Goal: Information Seeking & Learning: Learn about a topic

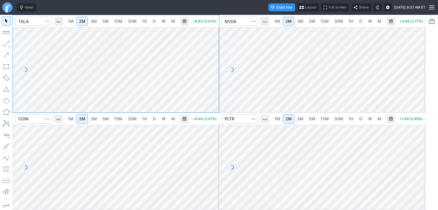
drag, startPoint x: 210, startPoint y: 42, endPoint x: 208, endPoint y: 58, distance: 16.0
click at [210, 60] on div at bounding box center [213, 68] width 12 height 71
click at [213, 141] on div at bounding box center [213, 166] width 12 height 71
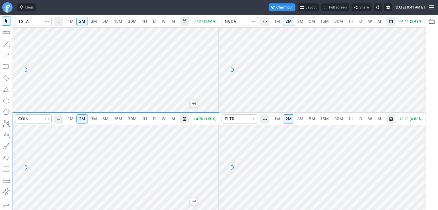
drag, startPoint x: 215, startPoint y: 62, endPoint x: 215, endPoint y: 44, distance: 18.2
click at [215, 44] on div at bounding box center [213, 68] width 12 height 71
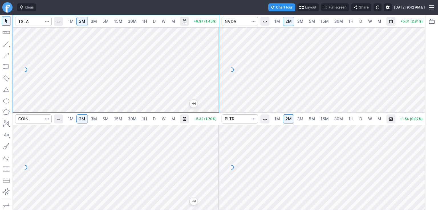
drag, startPoint x: 420, startPoint y: 146, endPoint x: 417, endPoint y: 154, distance: 8.5
click at [420, 154] on div at bounding box center [419, 166] width 12 height 71
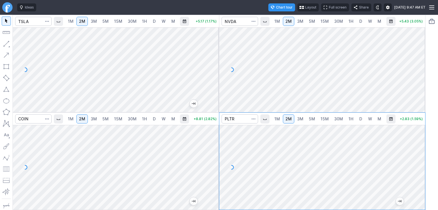
drag, startPoint x: 418, startPoint y: 42, endPoint x: 416, endPoint y: 48, distance: 6.8
click at [419, 50] on div at bounding box center [419, 68] width 12 height 71
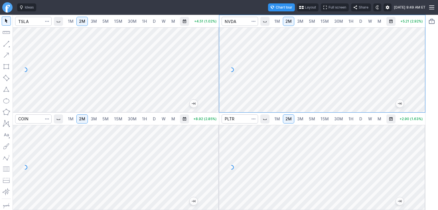
drag, startPoint x: 212, startPoint y: 133, endPoint x: 213, endPoint y: 152, distance: 19.1
click at [213, 152] on div at bounding box center [213, 166] width 12 height 71
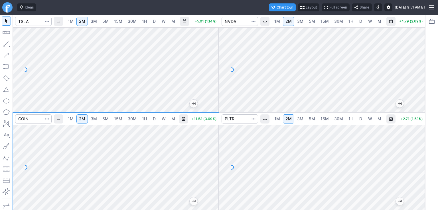
drag, startPoint x: 211, startPoint y: 136, endPoint x: 211, endPoint y: 148, distance: 11.4
click at [211, 148] on div at bounding box center [213, 166] width 12 height 71
drag, startPoint x: 211, startPoint y: 156, endPoint x: 209, endPoint y: 142, distance: 14.9
click at [210, 142] on div at bounding box center [213, 166] width 12 height 71
drag, startPoint x: 217, startPoint y: 166, endPoint x: 217, endPoint y: 161, distance: 5.2
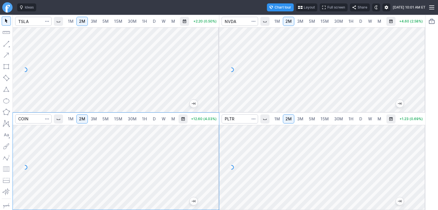
click at [217, 161] on div at bounding box center [213, 166] width 12 height 71
drag, startPoint x: 212, startPoint y: 71, endPoint x: 218, endPoint y: 49, distance: 23.1
click at [218, 49] on div at bounding box center [213, 68] width 12 height 71
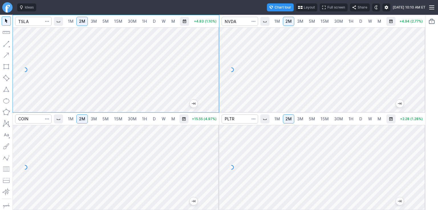
drag, startPoint x: 213, startPoint y: 55, endPoint x: 213, endPoint y: 61, distance: 6.0
click at [214, 62] on div at bounding box center [213, 68] width 12 height 71
click at [217, 69] on div at bounding box center [213, 68] width 12 height 71
drag, startPoint x: 215, startPoint y: 153, endPoint x: 215, endPoint y: 163, distance: 10.6
click at [215, 163] on div at bounding box center [213, 166] width 12 height 71
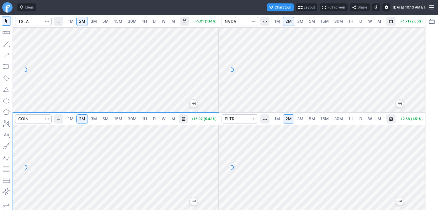
drag, startPoint x: 216, startPoint y: 61, endPoint x: 209, endPoint y: 65, distance: 8.3
click at [215, 62] on div at bounding box center [213, 68] width 12 height 71
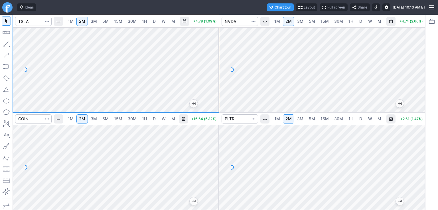
click at [214, 79] on div at bounding box center [213, 68] width 12 height 71
drag, startPoint x: 212, startPoint y: 69, endPoint x: 210, endPoint y: 71, distance: 3.1
click at [211, 71] on div at bounding box center [213, 68] width 12 height 71
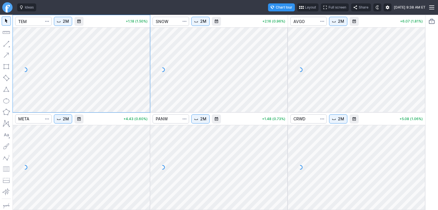
drag, startPoint x: 142, startPoint y: 50, endPoint x: 142, endPoint y: 59, distance: 9.1
click at [142, 58] on div at bounding box center [144, 68] width 12 height 71
drag, startPoint x: 420, startPoint y: 136, endPoint x: 417, endPoint y: 153, distance: 17.0
click at [418, 161] on div at bounding box center [419, 166] width 12 height 71
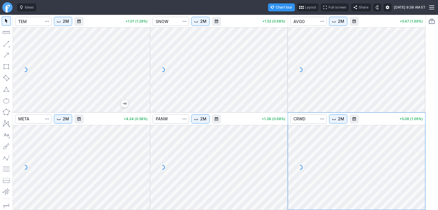
drag, startPoint x: 419, startPoint y: 43, endPoint x: 418, endPoint y: 78, distance: 35.1
click at [418, 78] on div at bounding box center [419, 68] width 12 height 71
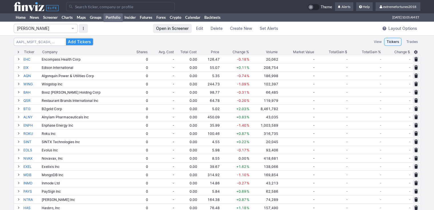
click at [51, 30] on span "Isabel_Watch" at bounding box center [43, 29] width 52 height 6
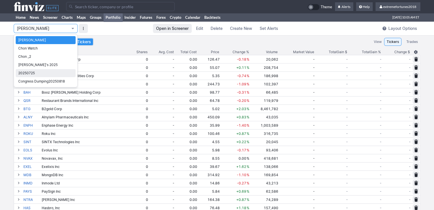
click at [30, 71] on span "20250725" at bounding box center [45, 73] width 55 height 6
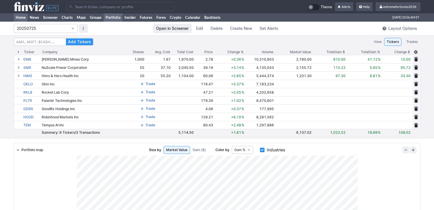
click at [21, 21] on link "Home" at bounding box center [21, 17] width 14 height 9
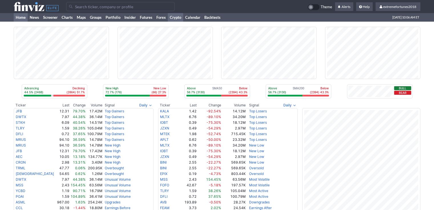
click at [177, 18] on link "Crypto" at bounding box center [175, 17] width 15 height 9
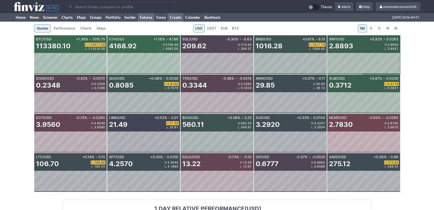
click at [151, 17] on link "Futures" at bounding box center [146, 17] width 17 height 9
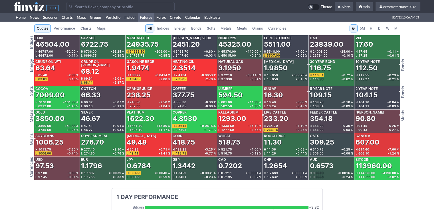
click at [229, 29] on span "Metals" at bounding box center [225, 29] width 11 height 6
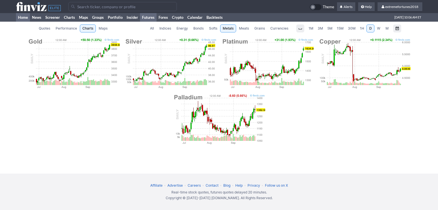
click at [19, 18] on link "Home" at bounding box center [23, 17] width 14 height 9
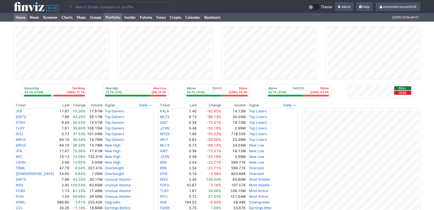
click at [115, 19] on link "Portfolio" at bounding box center [112, 17] width 19 height 9
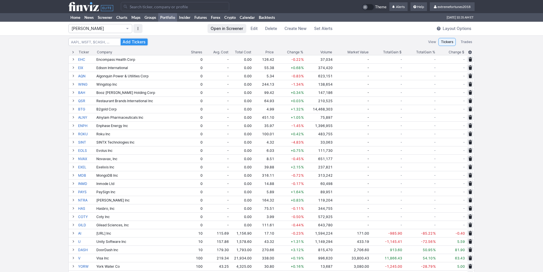
click at [148, 6] on input "Search" at bounding box center [175, 6] width 108 height 9
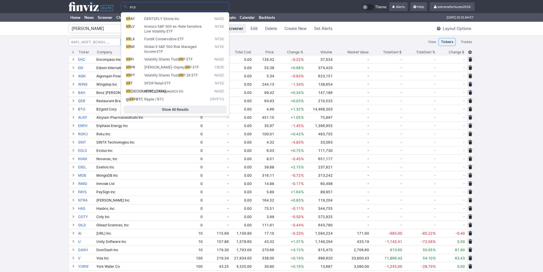
type input "xrp"
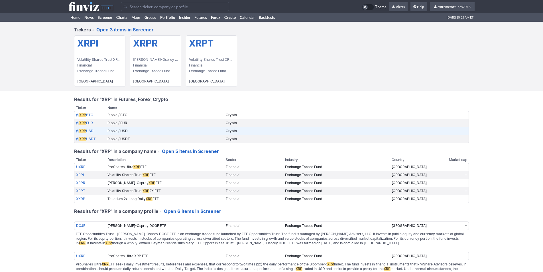
click at [92, 131] on link "@ XRP USD" at bounding box center [84, 131] width 17 height 4
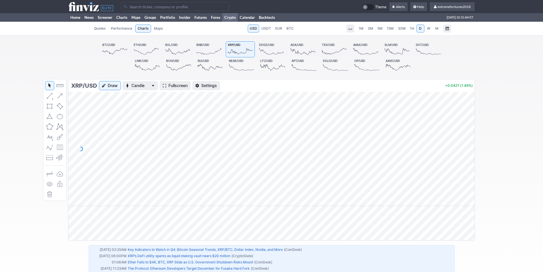
click at [180, 87] on span "Fullscreen" at bounding box center [177, 86] width 19 height 6
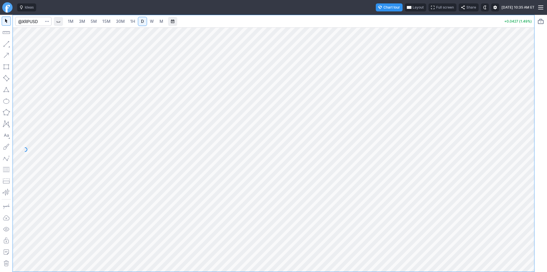
drag, startPoint x: 530, startPoint y: 149, endPoint x: 523, endPoint y: 149, distance: 6.6
click at [530, 154] on div at bounding box center [528, 148] width 12 height 230
click at [130, 22] on span "1H" at bounding box center [132, 21] width 5 height 5
drag, startPoint x: 529, startPoint y: 203, endPoint x: 525, endPoint y: 229, distance: 25.6
click at [526, 229] on div at bounding box center [528, 148] width 12 height 230
